Goal: Check status

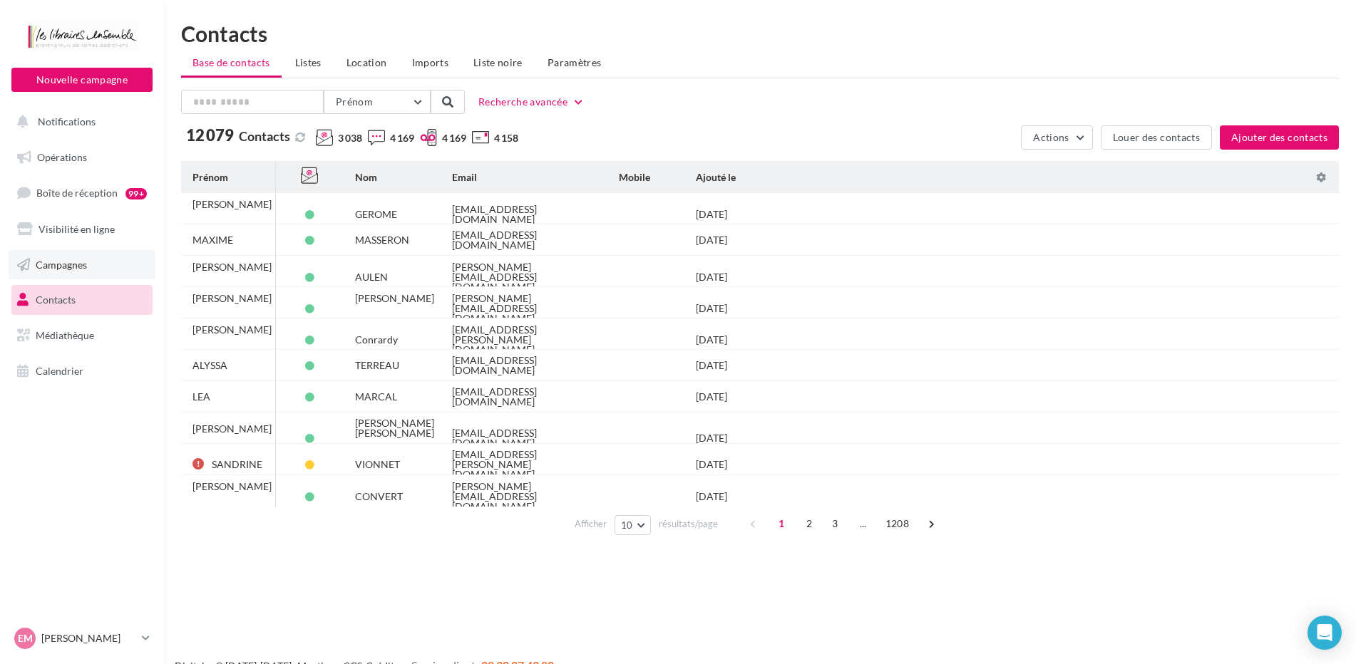
click at [54, 269] on span "Campagnes" at bounding box center [61, 264] width 51 height 12
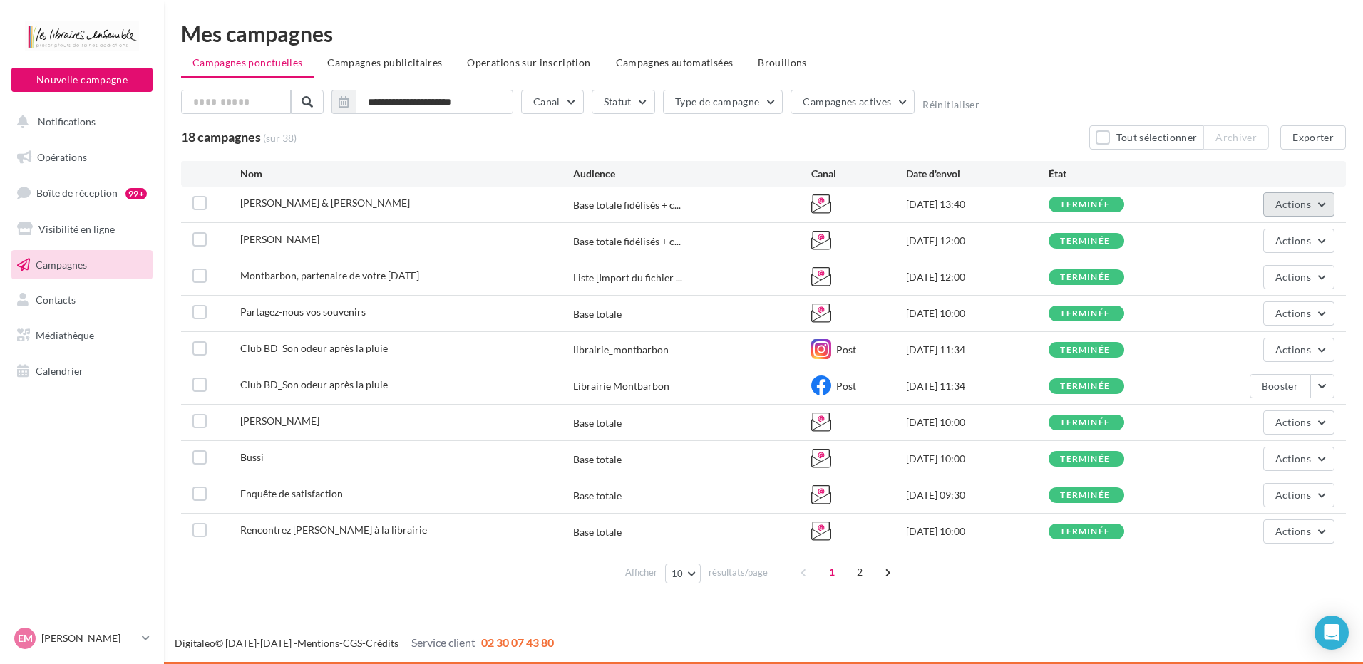
click at [1316, 205] on button "Actions" at bounding box center [1298, 204] width 71 height 24
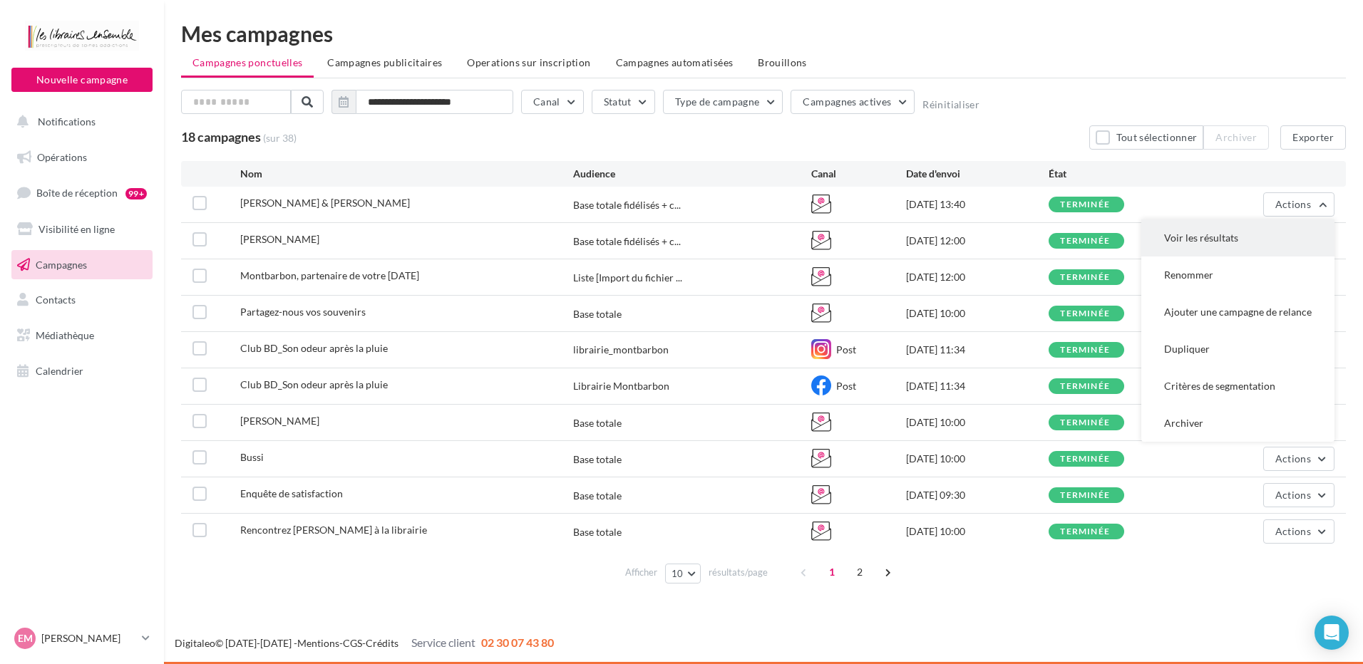
click at [1228, 232] on button "Voir les résultats" at bounding box center [1237, 238] width 193 height 37
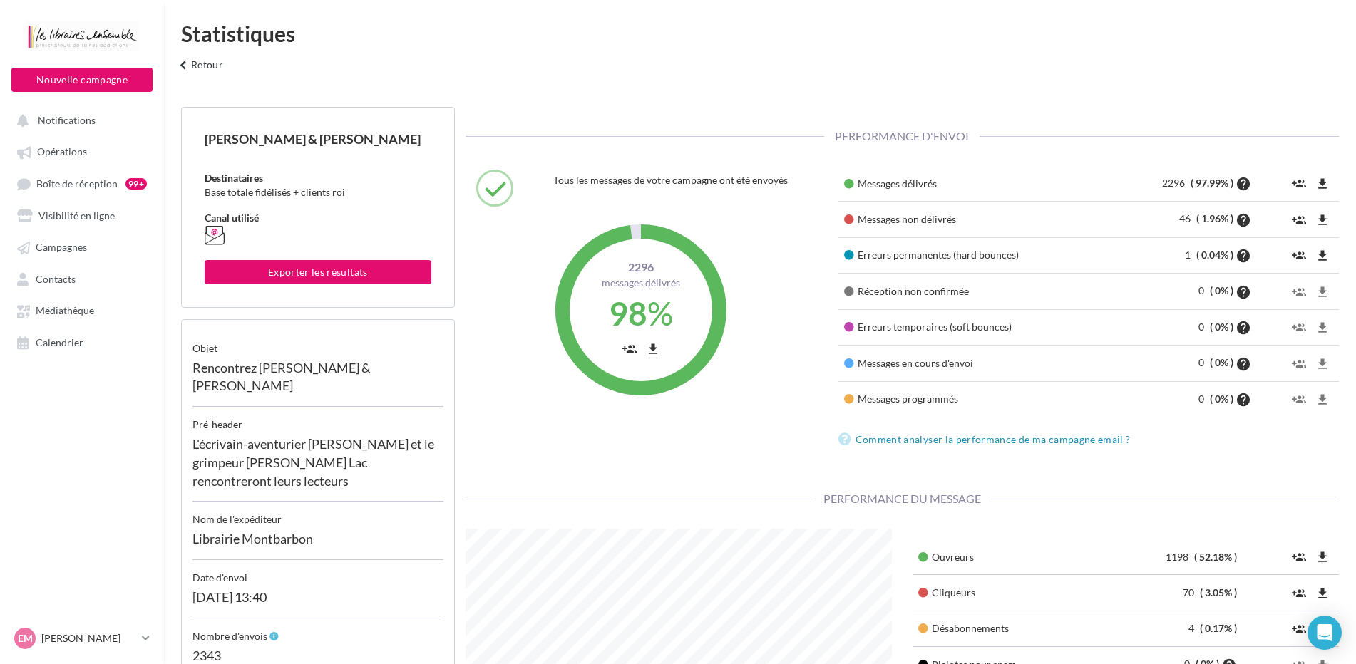
scroll to position [284, 448]
